Goal: Find specific fact: Find specific fact

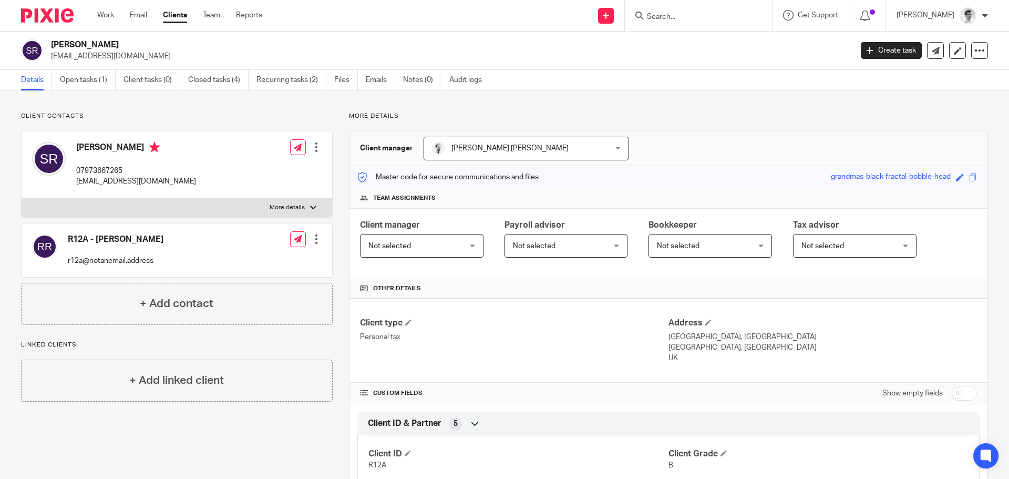
scroll to position [296, 0]
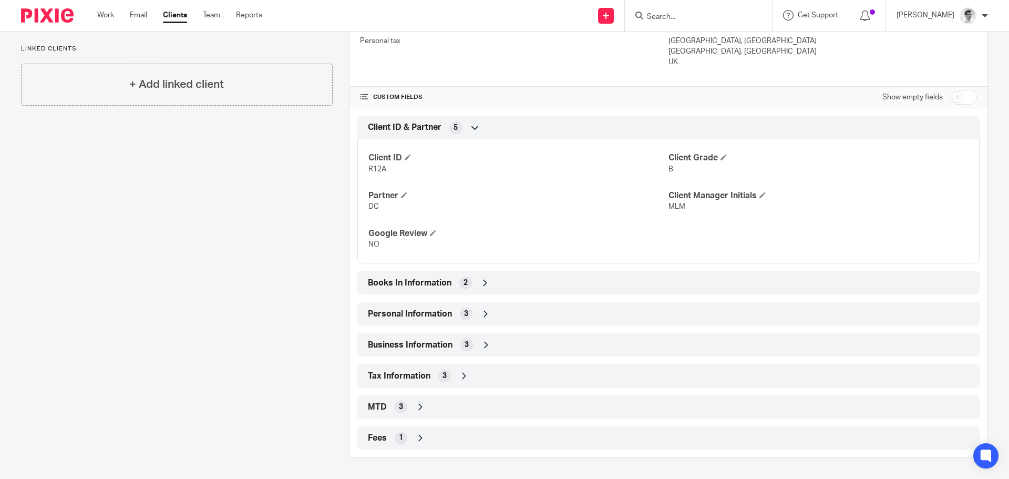
click at [712, 18] on input "Search" at bounding box center [693, 17] width 95 height 9
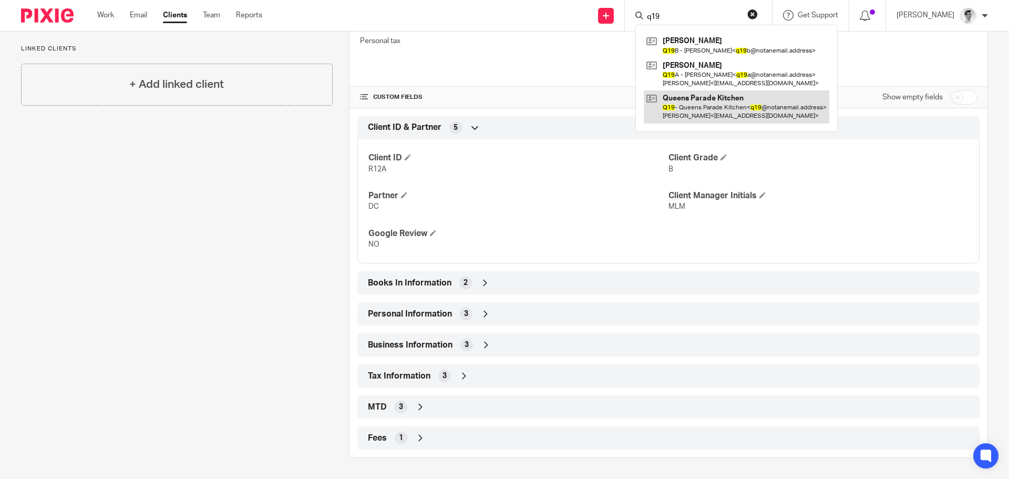
type input "q19"
click at [737, 108] on link at bounding box center [737, 106] width 186 height 33
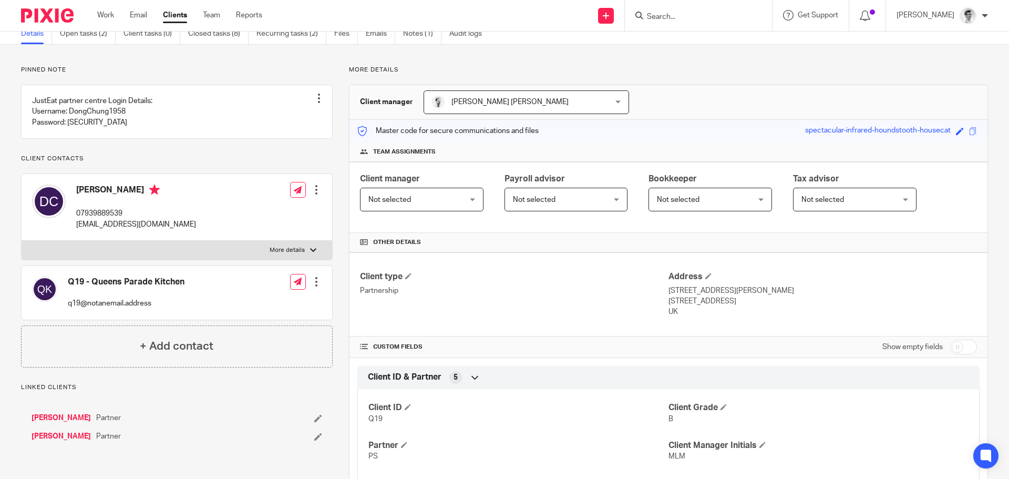
scroll to position [210, 0]
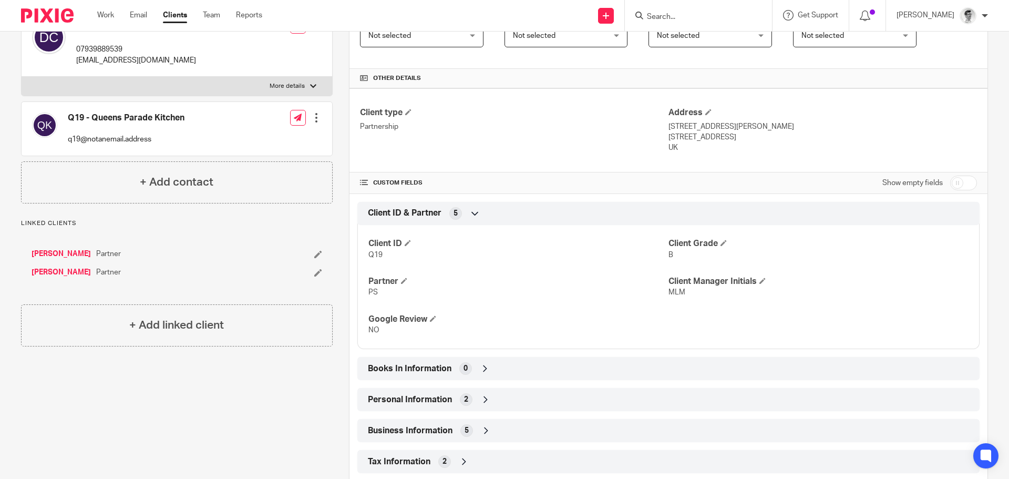
click at [56, 277] on link "[PERSON_NAME]" at bounding box center [61, 272] width 59 height 11
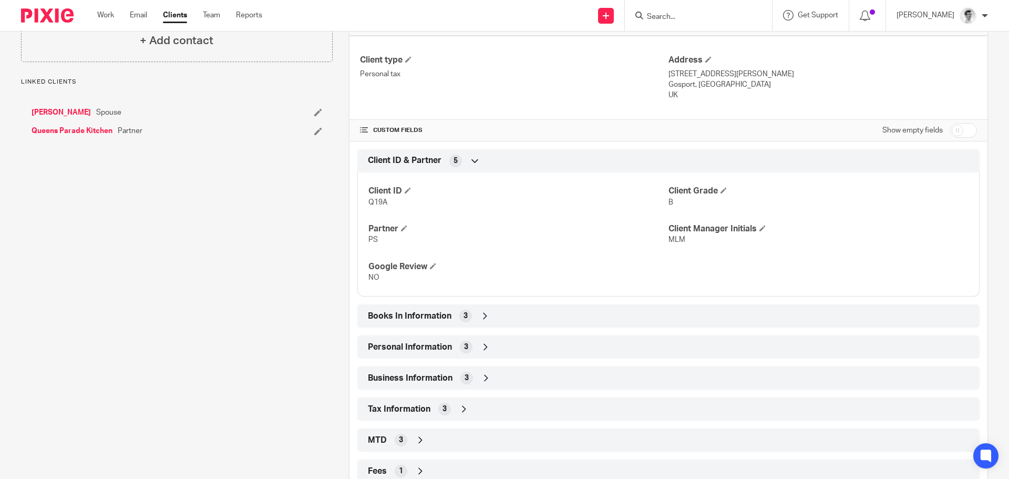
scroll to position [296, 0]
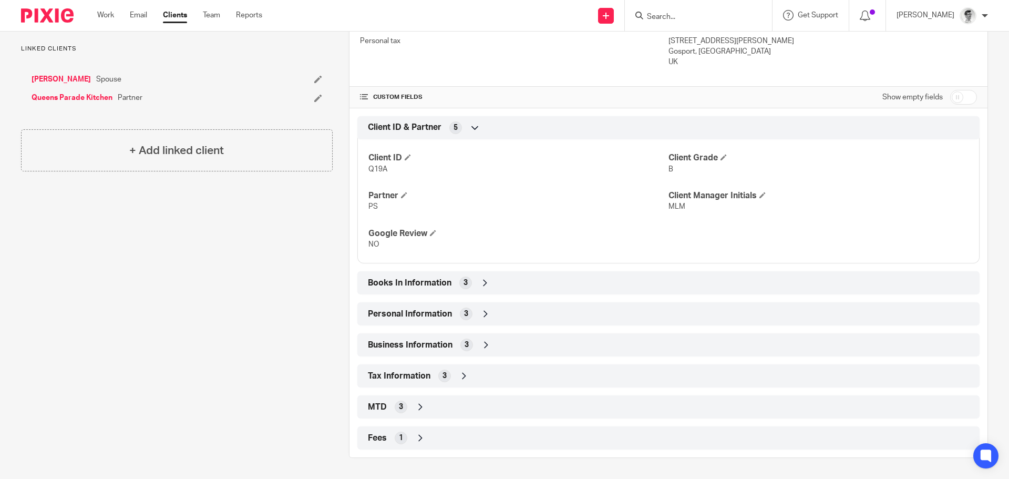
click at [449, 382] on div "Tax Information 3" at bounding box center [668, 376] width 606 height 18
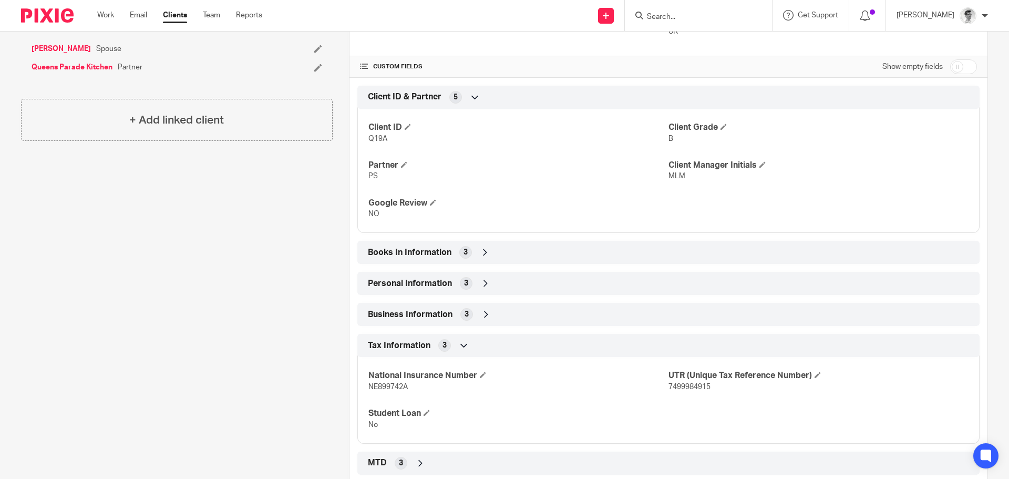
scroll to position [348, 0]
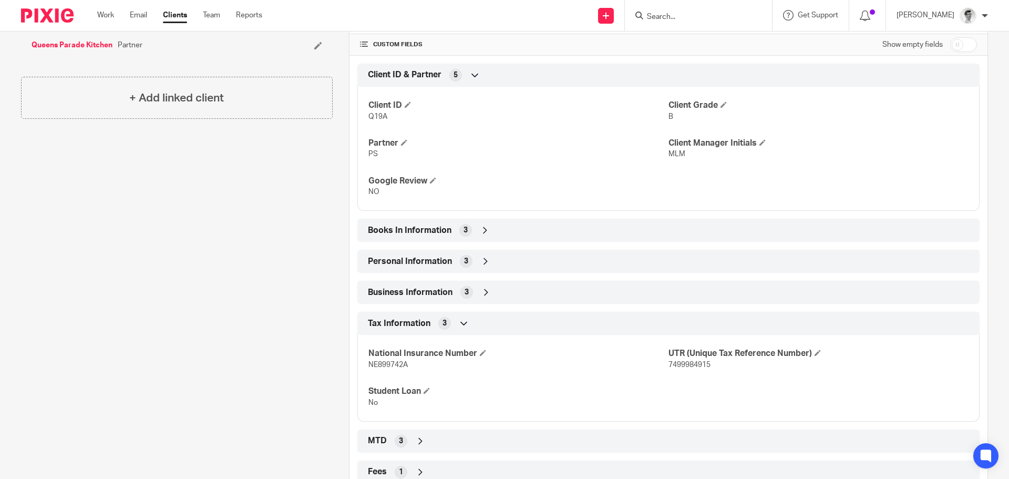
click at [688, 367] on span "7499984915" at bounding box center [689, 364] width 42 height 7
copy span "7499984915"
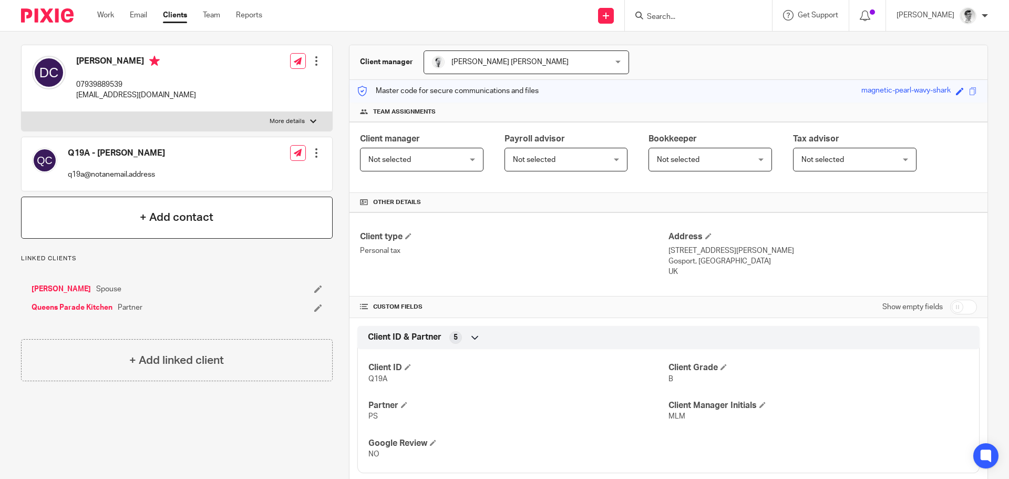
scroll to position [86, 0]
drag, startPoint x: 65, startPoint y: 290, endPoint x: 114, endPoint y: 285, distance: 49.1
click at [65, 290] on link "[PERSON_NAME]" at bounding box center [61, 289] width 59 height 11
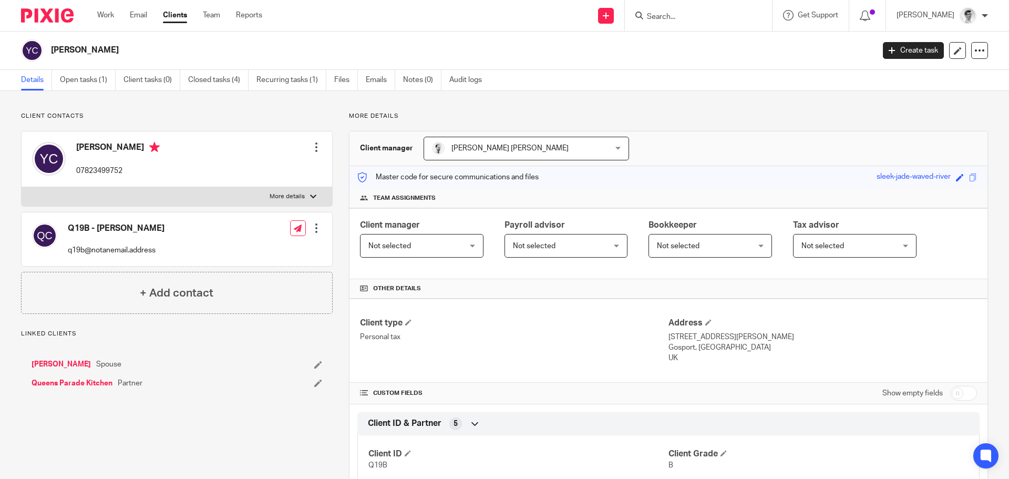
scroll to position [296, 0]
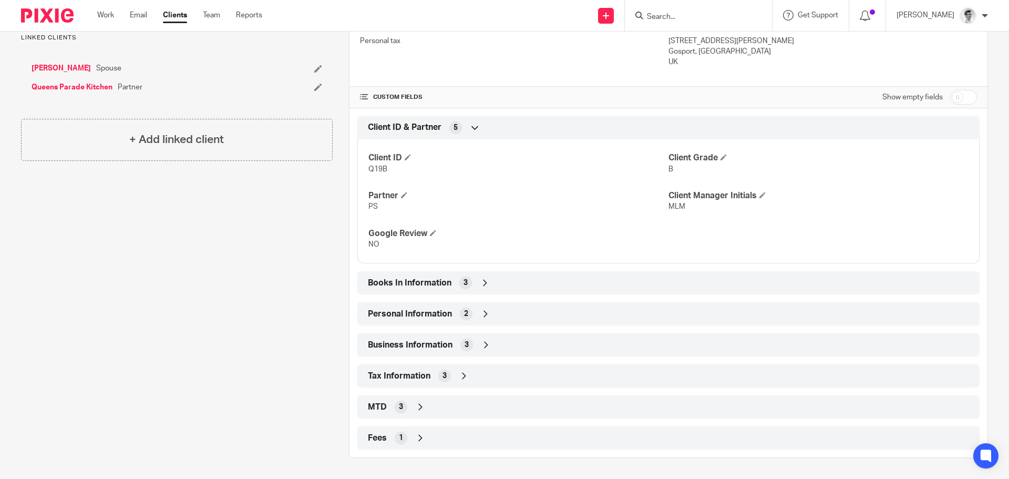
click at [459, 376] on icon at bounding box center [464, 375] width 11 height 11
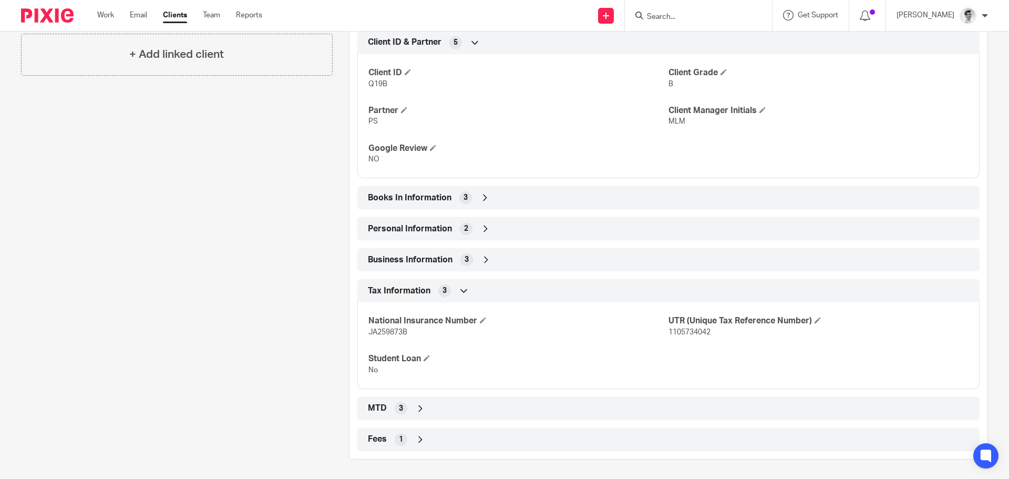
scroll to position [383, 0]
click at [698, 329] on span "1105734042" at bounding box center [689, 330] width 42 height 7
copy span "1105734042"
